Goal: Use online tool/utility: Utilize a website feature to perform a specific function

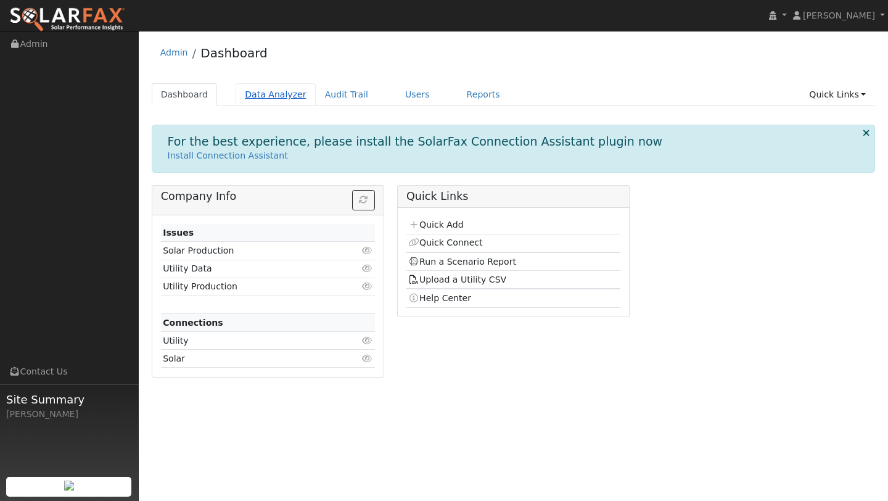
click at [278, 92] on link "Data Analyzer" at bounding box center [276, 94] width 80 height 23
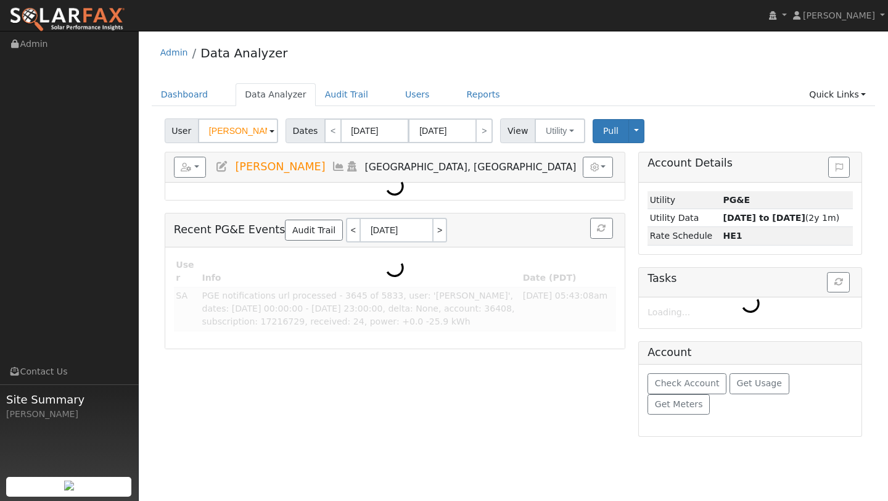
click at [233, 121] on input "Renee Syrett" at bounding box center [238, 130] width 80 height 25
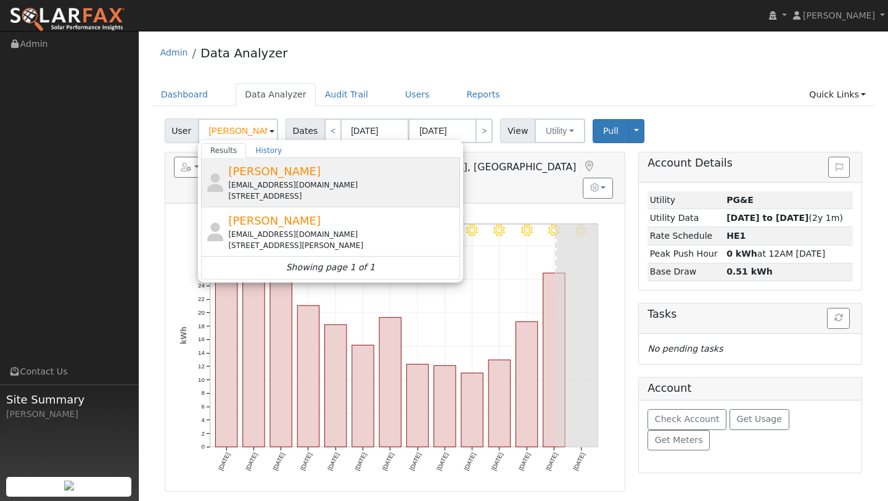
click at [260, 189] on div "jeremyhaley313@gmail.com" at bounding box center [342, 184] width 229 height 11
type input "[PERSON_NAME]"
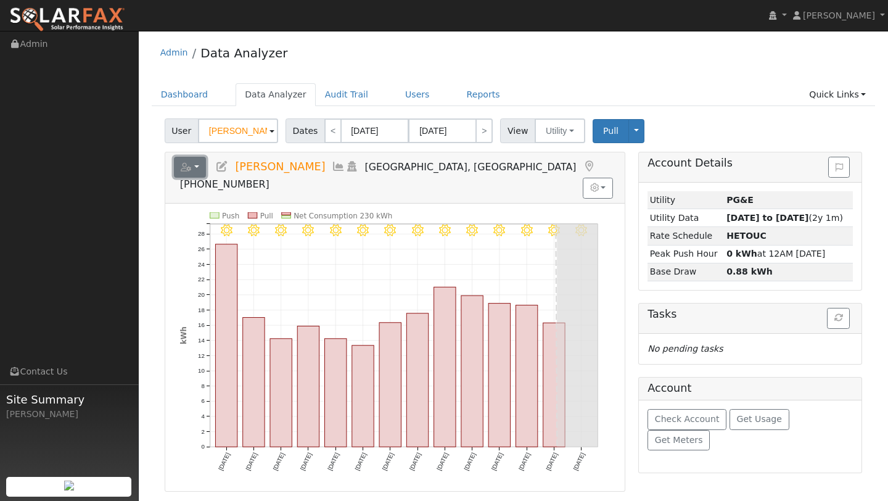
click at [184, 170] on icon "button" at bounding box center [186, 167] width 11 height 9
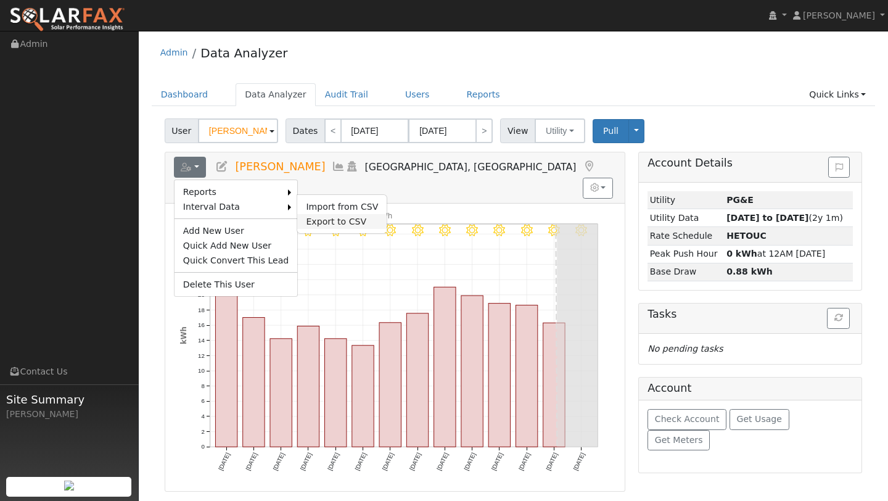
click at [315, 216] on link "Export to CSV" at bounding box center [341, 221] width 89 height 15
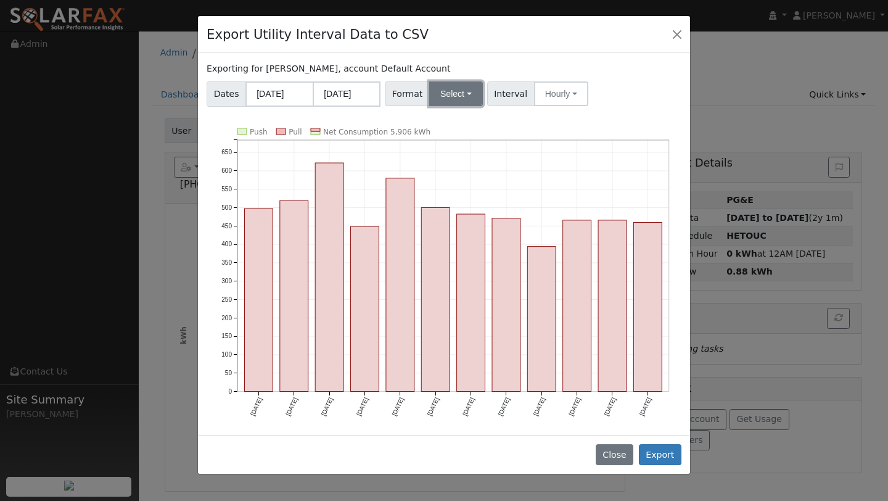
click at [464, 93] on button "Select" at bounding box center [456, 93] width 54 height 25
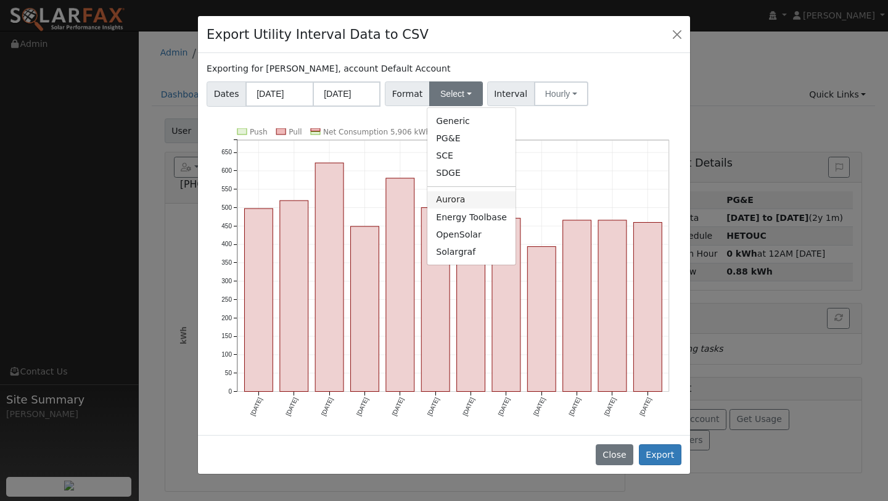
click at [451, 192] on link "Aurora" at bounding box center [471, 199] width 88 height 17
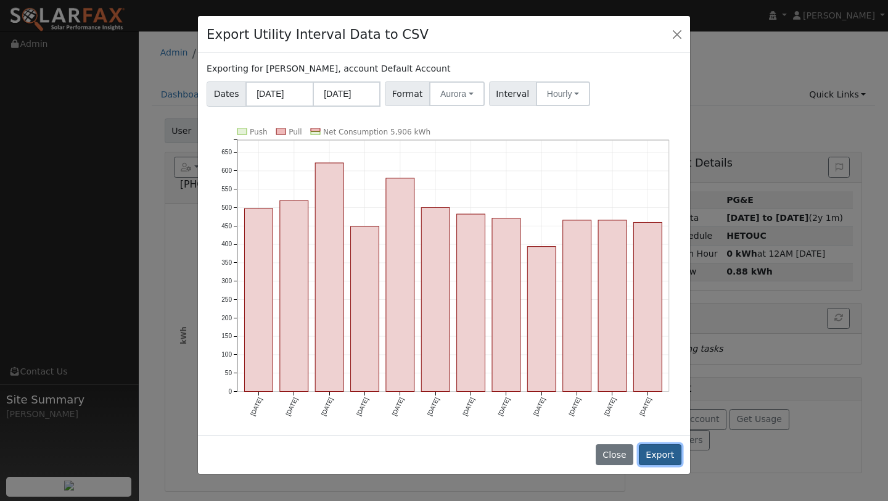
click at [654, 454] on button "Export" at bounding box center [660, 454] width 43 height 21
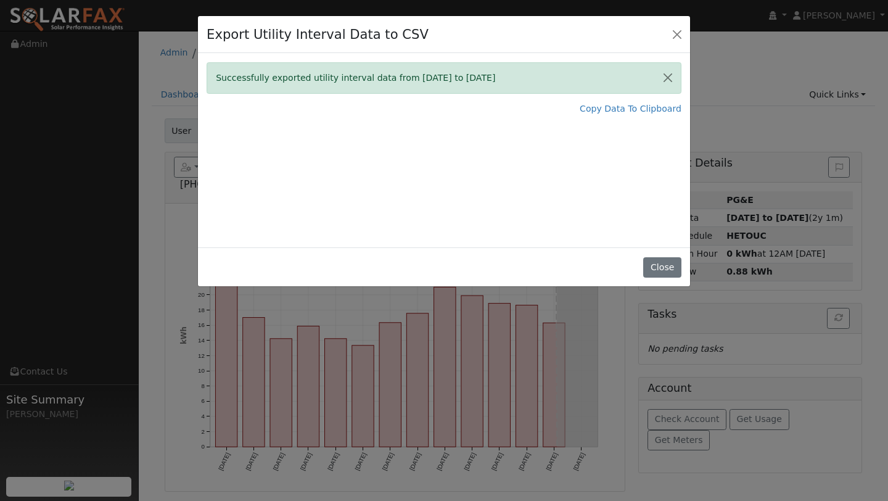
click at [619, 117] on div "Successfully exported utility interval data from 08/01/24 to 07/31/25 Copy Data…" at bounding box center [444, 150] width 492 height 194
click at [609, 109] on link "Copy Data To Clipboard" at bounding box center [631, 108] width 102 height 13
click at [670, 40] on button "Close" at bounding box center [677, 33] width 17 height 17
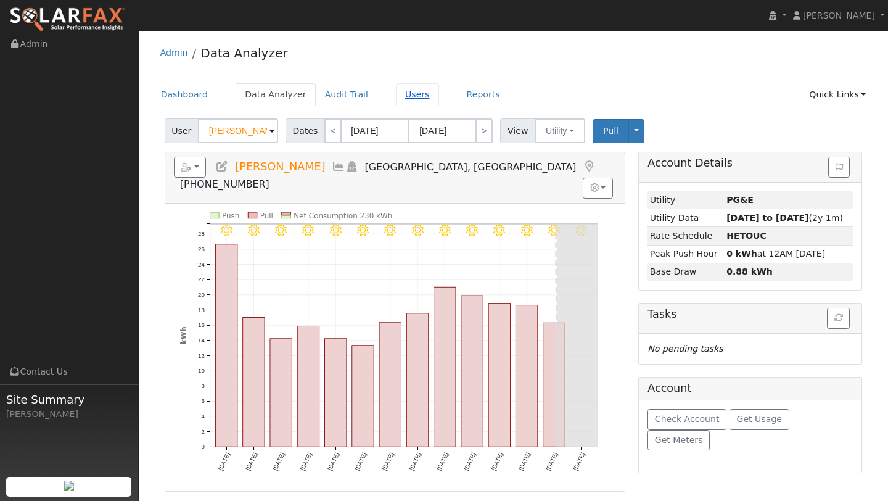
click at [405, 91] on link "Users" at bounding box center [417, 94] width 43 height 23
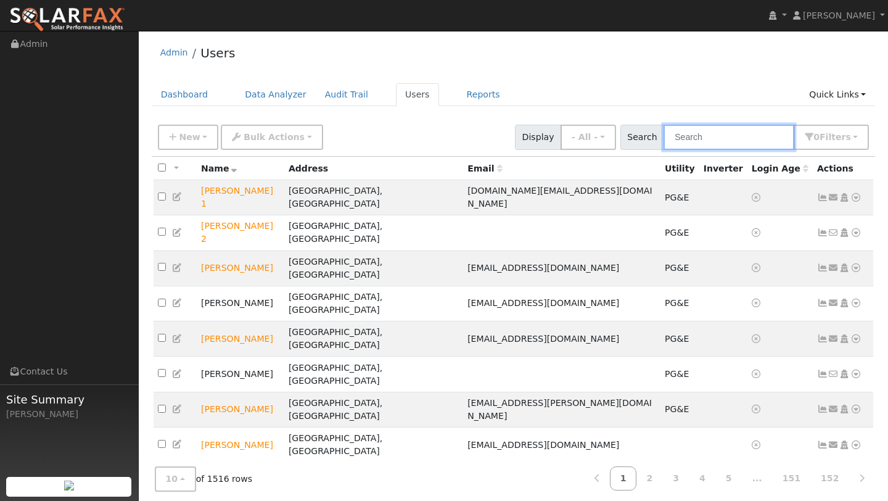
click at [738, 140] on input "text" at bounding box center [729, 137] width 131 height 25
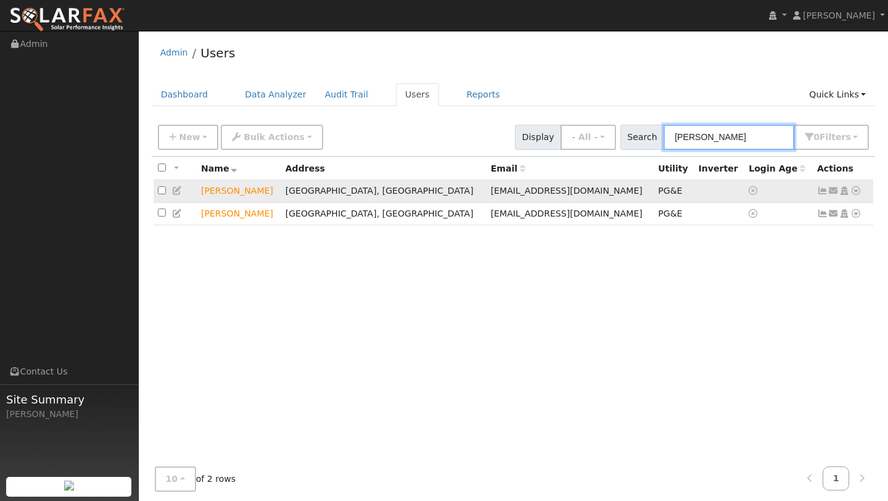
type input "warren"
click at [854, 191] on icon at bounding box center [855, 190] width 11 height 9
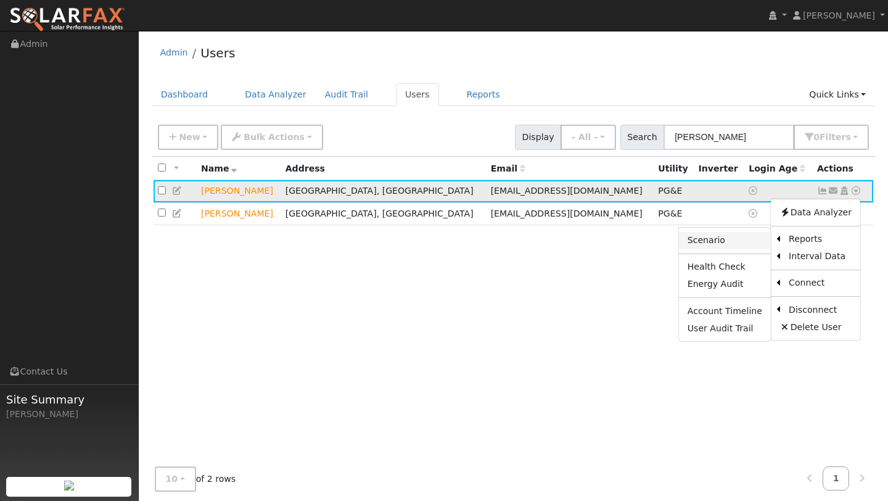
click at [755, 238] on link "Scenario" at bounding box center [725, 240] width 92 height 17
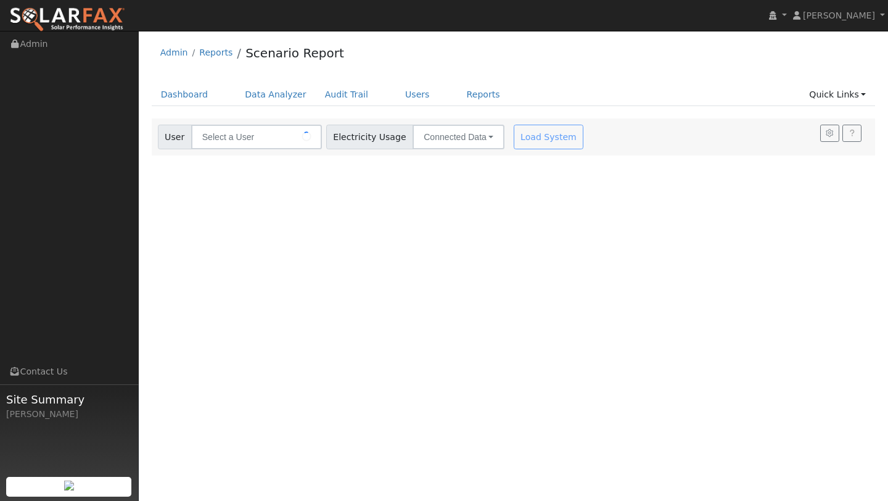
type input "[PERSON_NAME]"
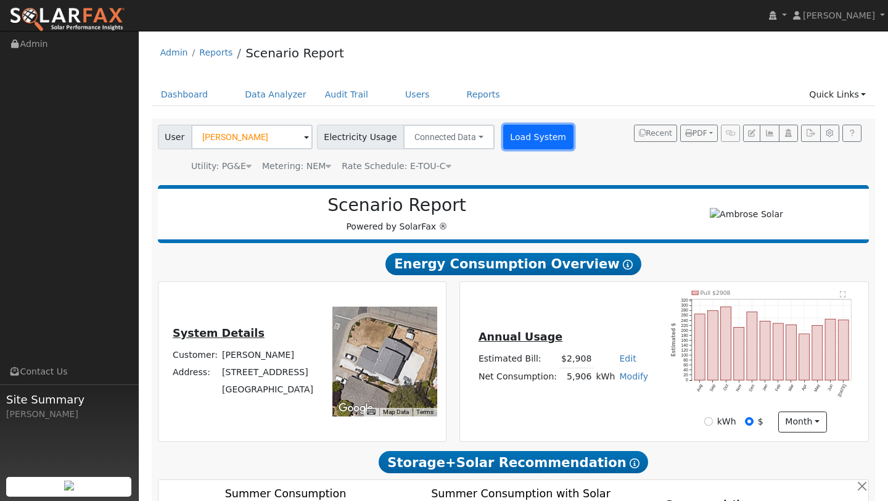
click at [530, 139] on button "Load System" at bounding box center [538, 137] width 70 height 25
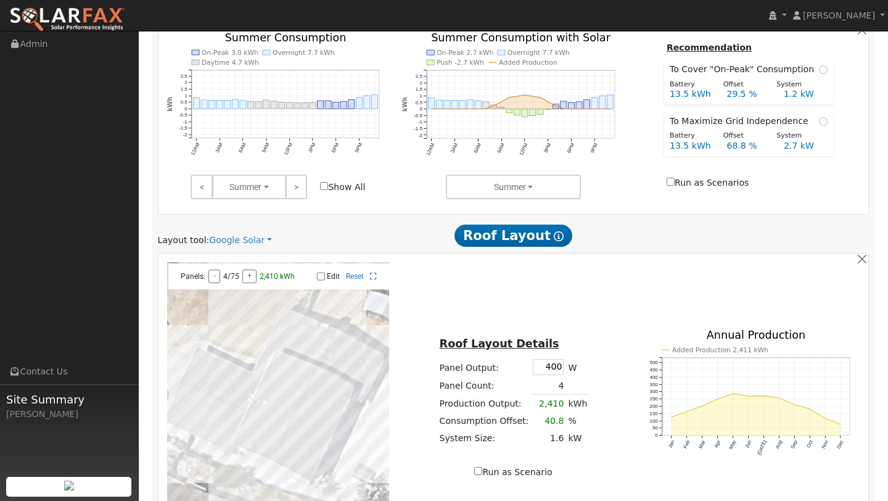
scroll to position [654, 0]
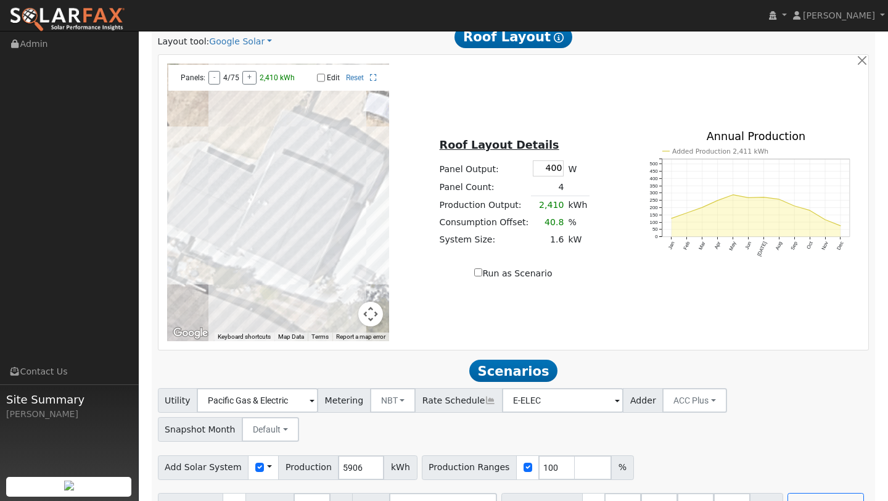
click at [385, 308] on div at bounding box center [278, 203] width 223 height 278
click at [375, 312] on button "Map camera controls" at bounding box center [370, 314] width 25 height 25
click at [352, 317] on div at bounding box center [278, 203] width 223 height 278
click at [346, 314] on button "Zoom out" at bounding box center [339, 314] width 25 height 25
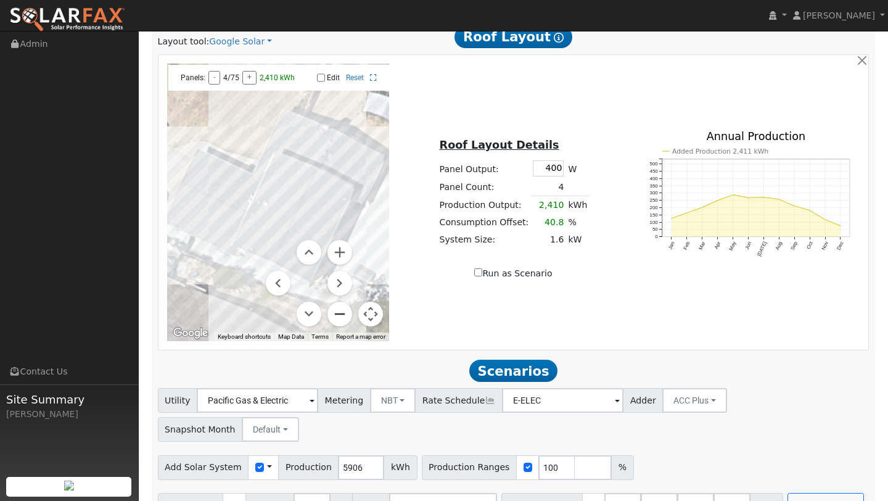
click at [346, 314] on button "Zoom out" at bounding box center [339, 314] width 25 height 25
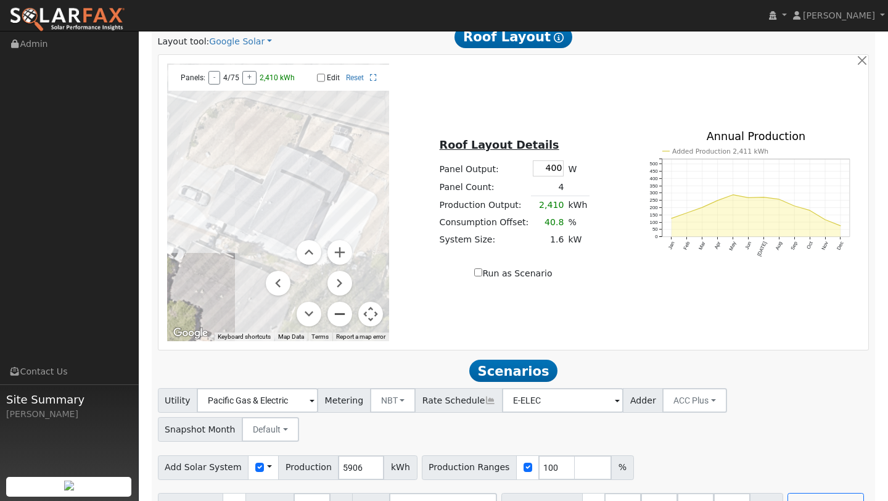
click at [346, 314] on button "Zoom out" at bounding box center [339, 314] width 25 height 25
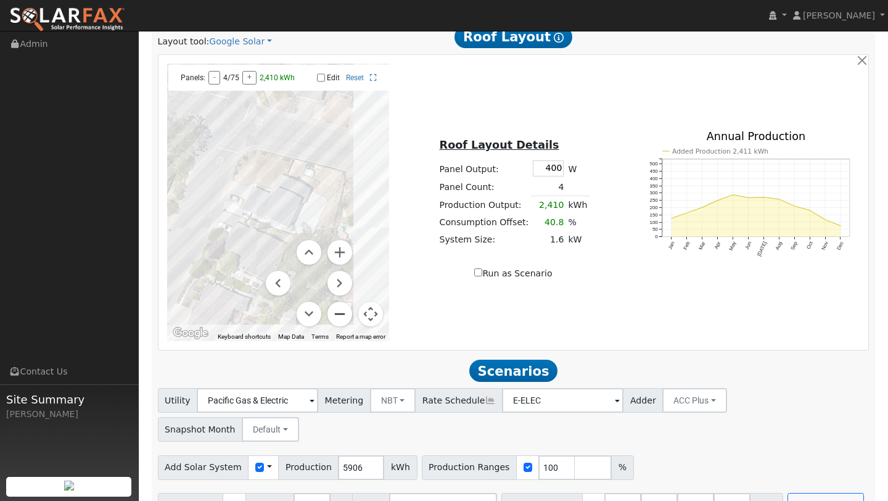
click at [346, 314] on button "Zoom out" at bounding box center [339, 314] width 25 height 25
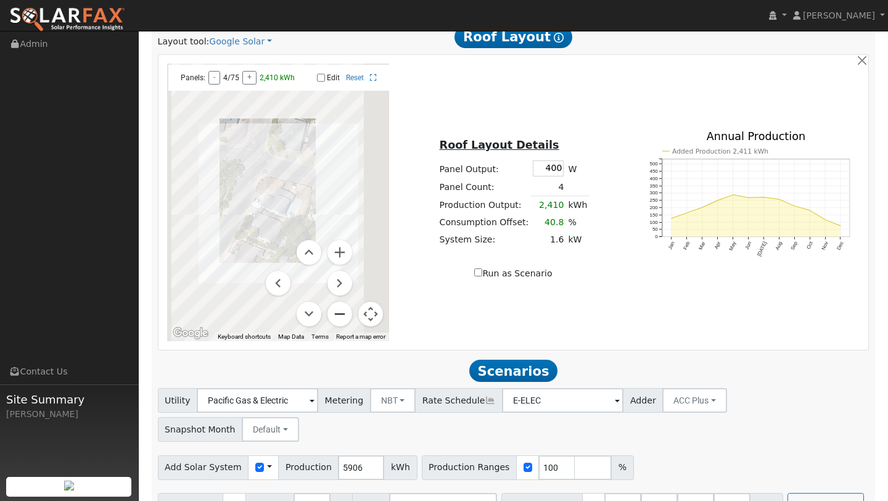
click at [346, 314] on button "Zoom out" at bounding box center [339, 314] width 25 height 25
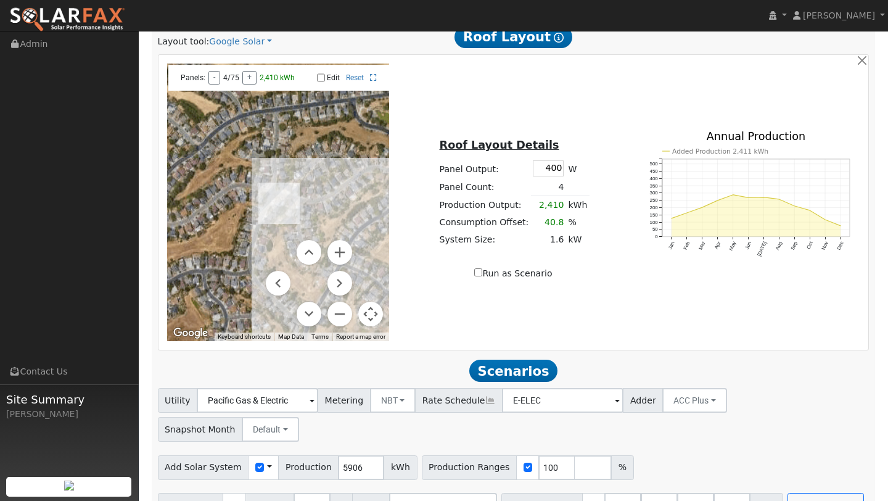
click at [366, 310] on button "Map camera controls" at bounding box center [370, 314] width 25 height 25
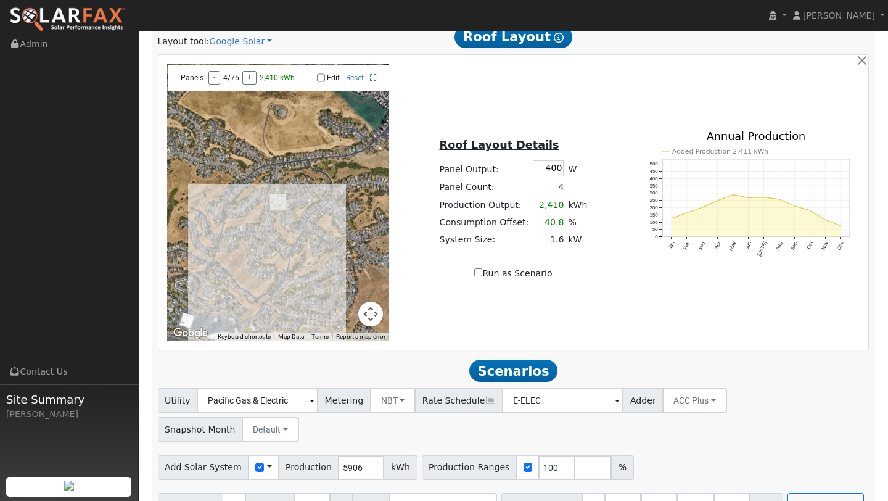
click at [484, 297] on div "← Move left → Move right ↑ Move up ↓ Move down + Zoom in - Zoom out Home Jump l…" at bounding box center [513, 203] width 706 height 278
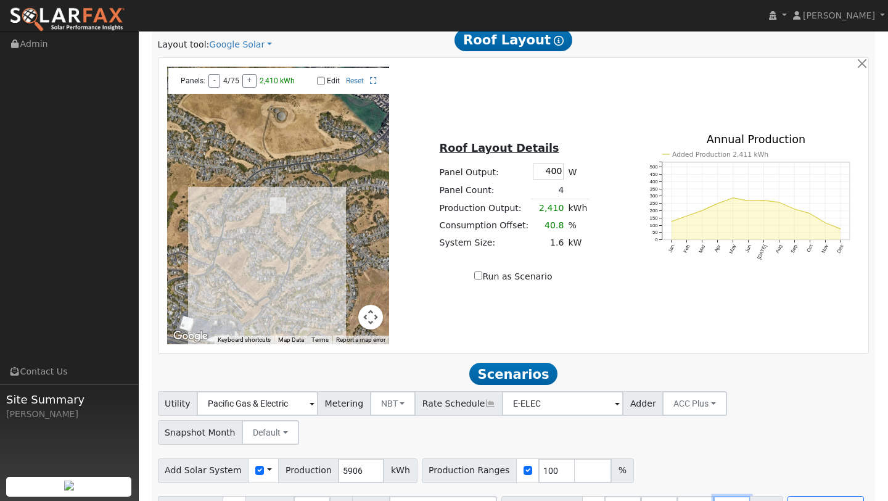
click at [732, 496] on input "number" at bounding box center [732, 508] width 37 height 25
type input "0"
type input "13.5"
type input "27"
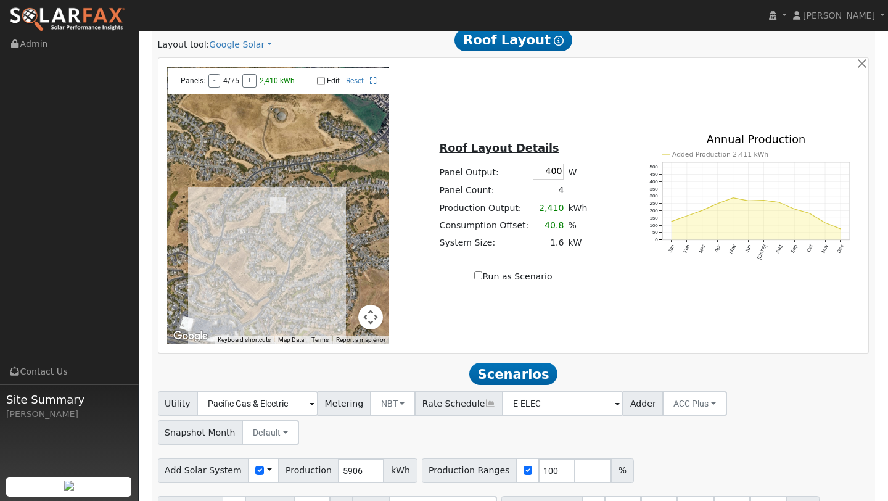
type input "40.5"
click at [595, 349] on div "← Move left → Move right ↑ Move up ↓ Move down + Zoom in - Zoom out Home Jump l…" at bounding box center [514, 205] width 710 height 295
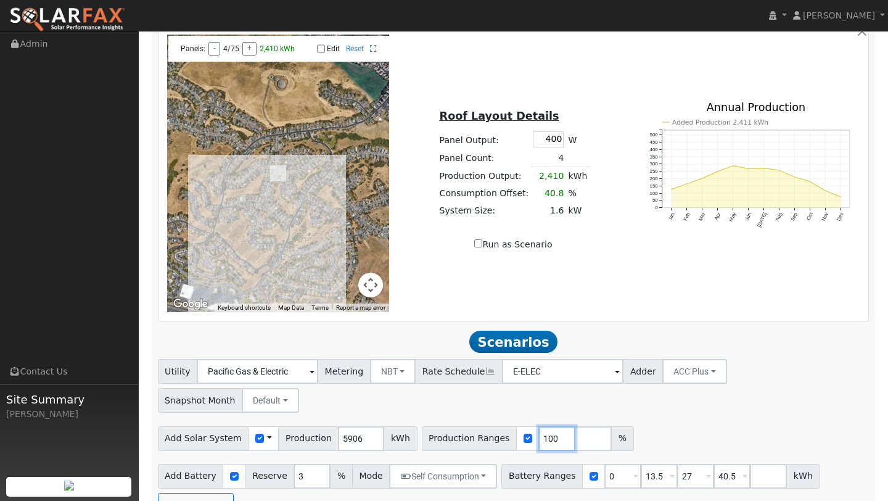
click at [545, 426] on input "100" at bounding box center [556, 438] width 37 height 25
type input "120"
click at [210, 493] on button "Run Scenarios" at bounding box center [196, 505] width 76 height 25
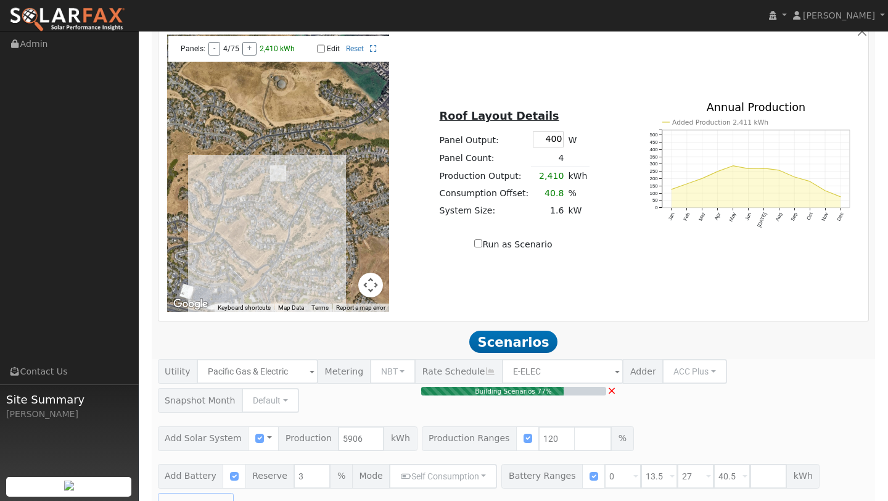
type input "4.7"
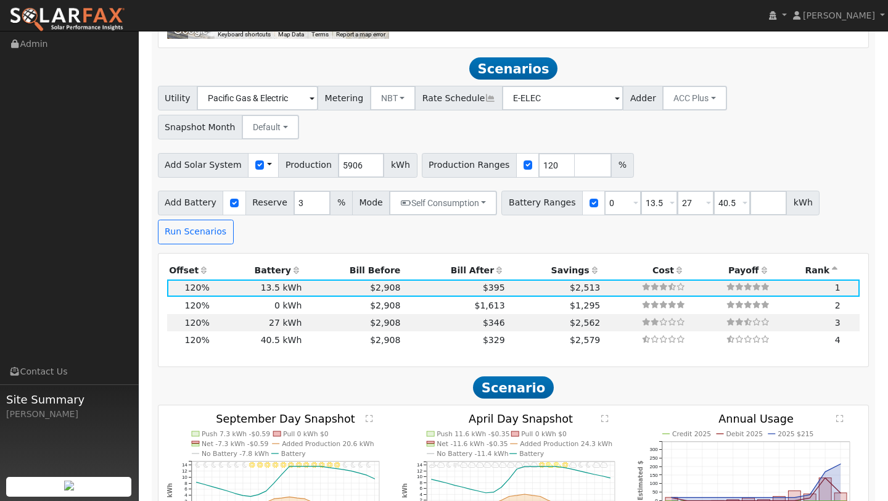
scroll to position [977, 0]
